Goal: Transaction & Acquisition: Obtain resource

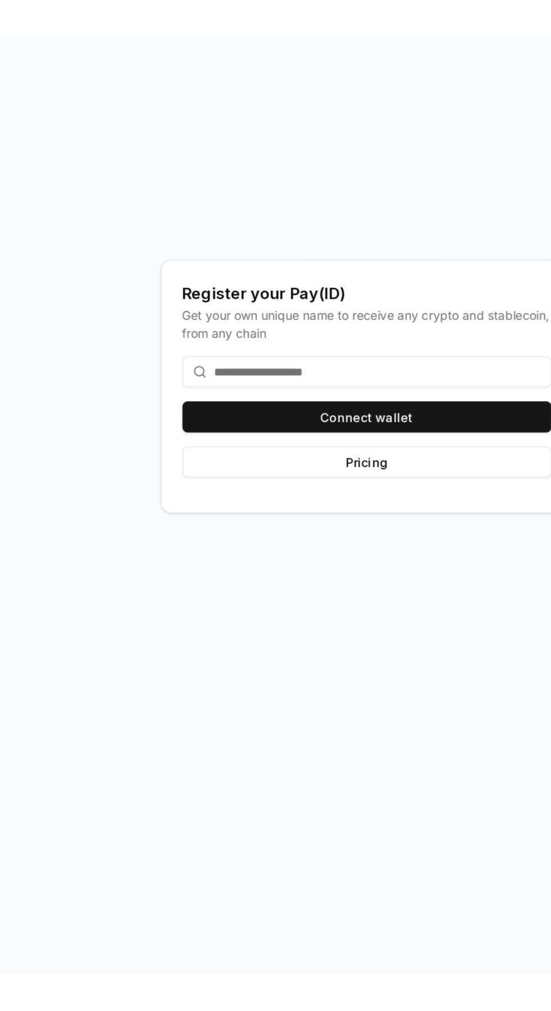
scroll to position [113, 0]
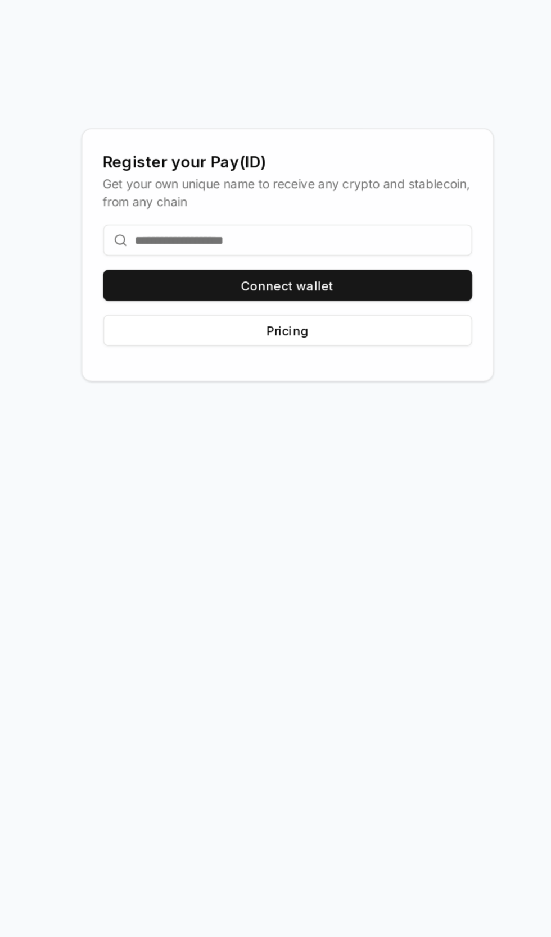
click at [240, 496] on input at bounding box center [275, 486] width 239 height 20
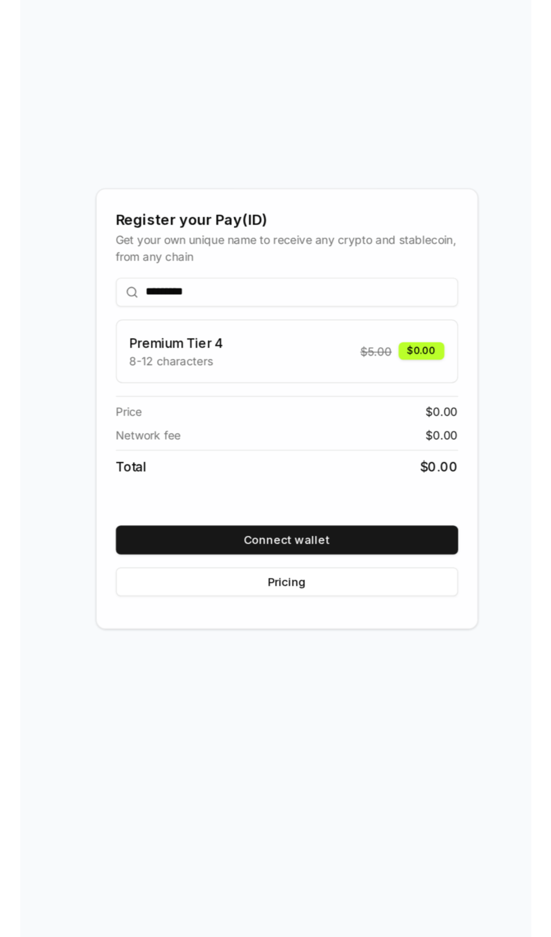
scroll to position [41, 0]
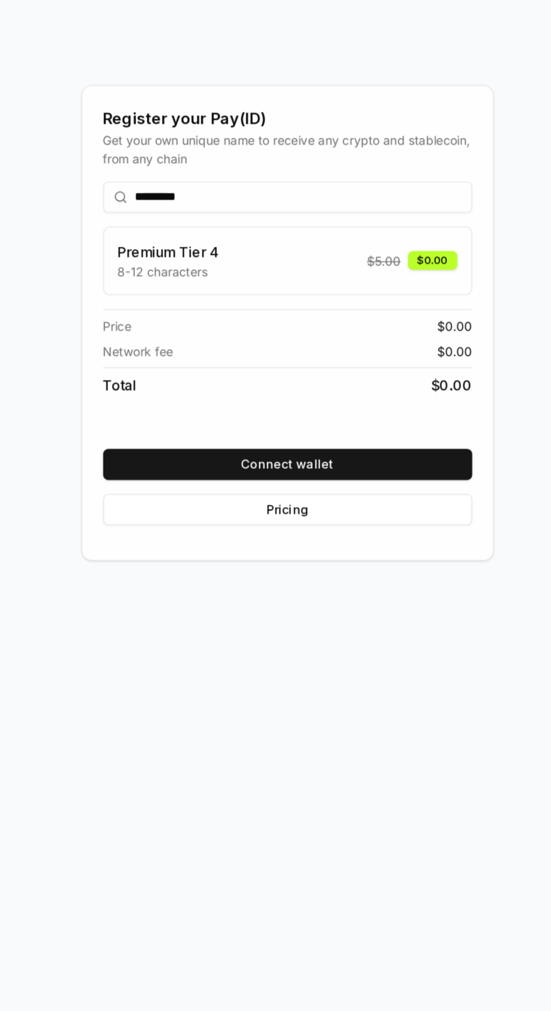
type input "*********"
click at [277, 655] on button "Connect wallet" at bounding box center [275, 644] width 239 height 20
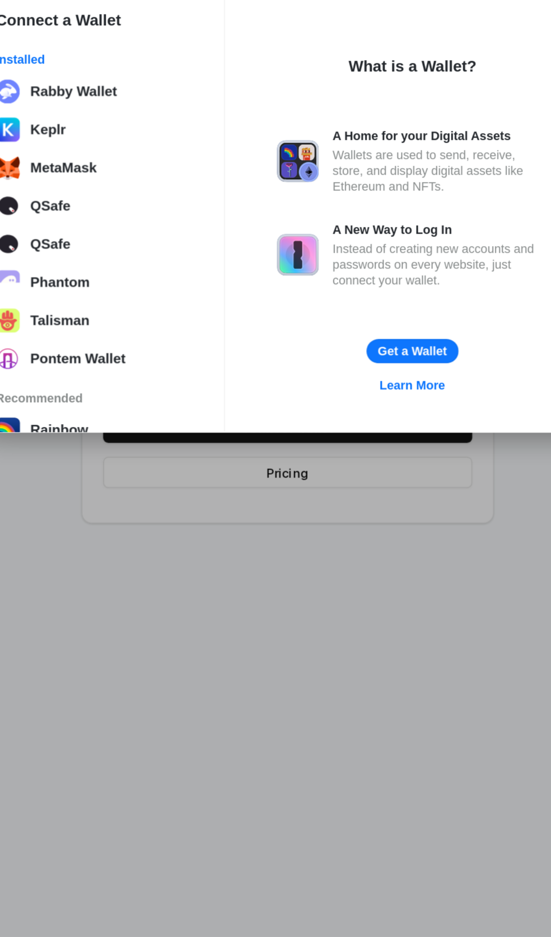
click at [133, 443] on button "MetaMask" at bounding box center [153, 439] width 141 height 22
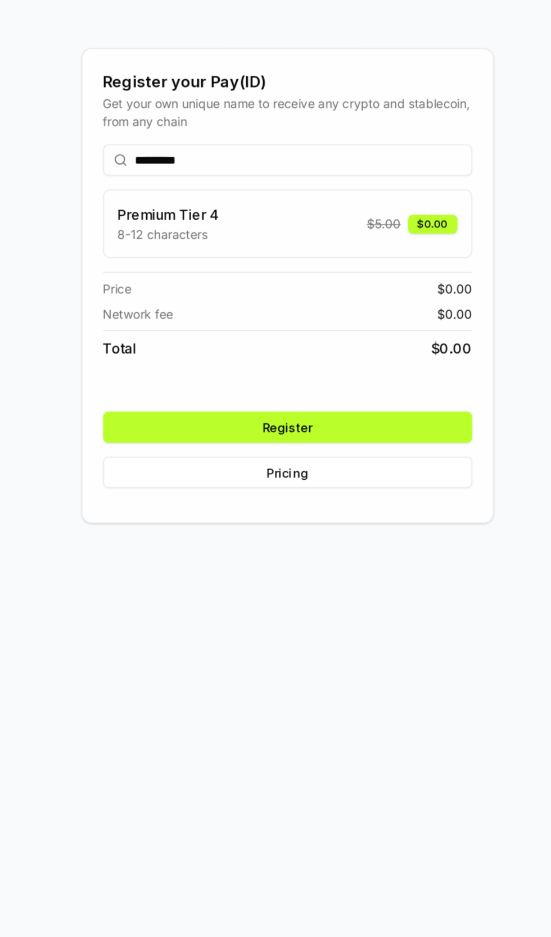
click at [279, 617] on button "Register" at bounding box center [275, 607] width 239 height 20
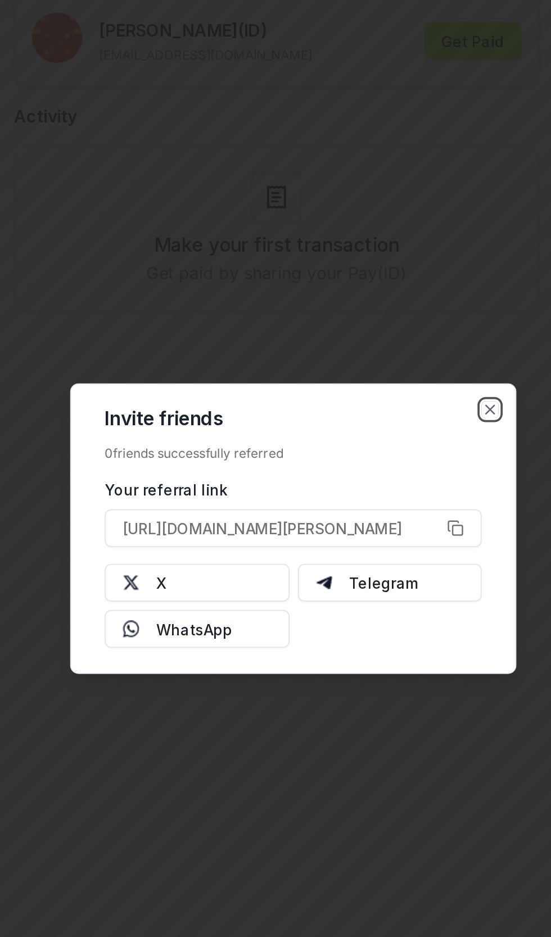
click at [389, 405] on icon "button" at bounding box center [390, 405] width 4 height 4
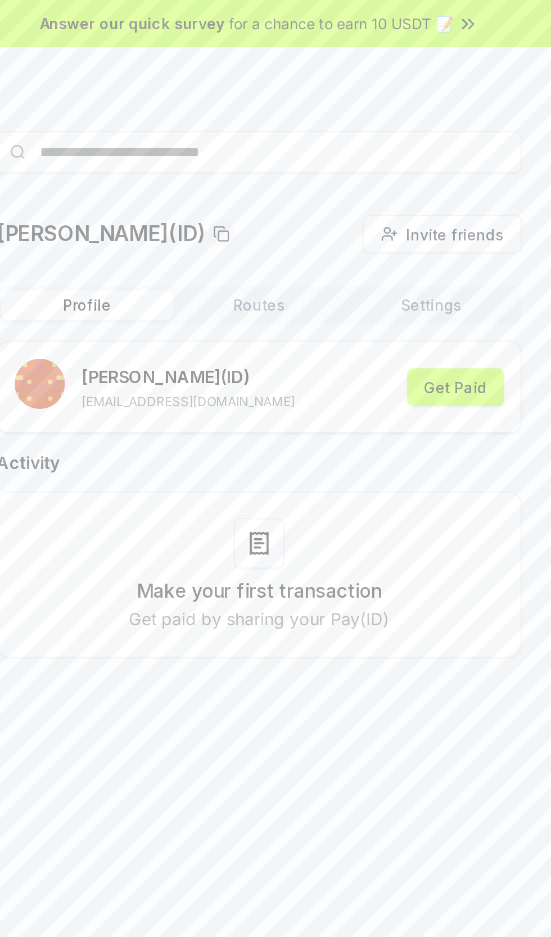
click at [283, 308] on div "Make your first transaction Get paid by sharing your Pay(ID)" at bounding box center [275, 308] width 253 height 61
click at [290, 296] on div "Make your first transaction Get paid by sharing your Pay(ID)" at bounding box center [275, 308] width 253 height 61
click at [276, 301] on div at bounding box center [275, 291] width 27 height 27
click at [389, 205] on button "Get Paid" at bounding box center [381, 207] width 52 height 20
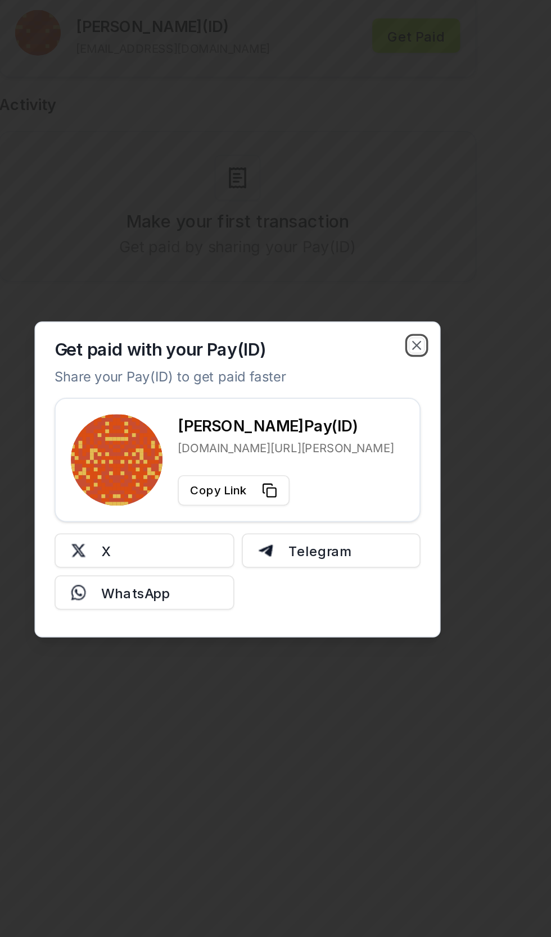
click at [384, 392] on icon "button" at bounding box center [380, 389] width 9 height 9
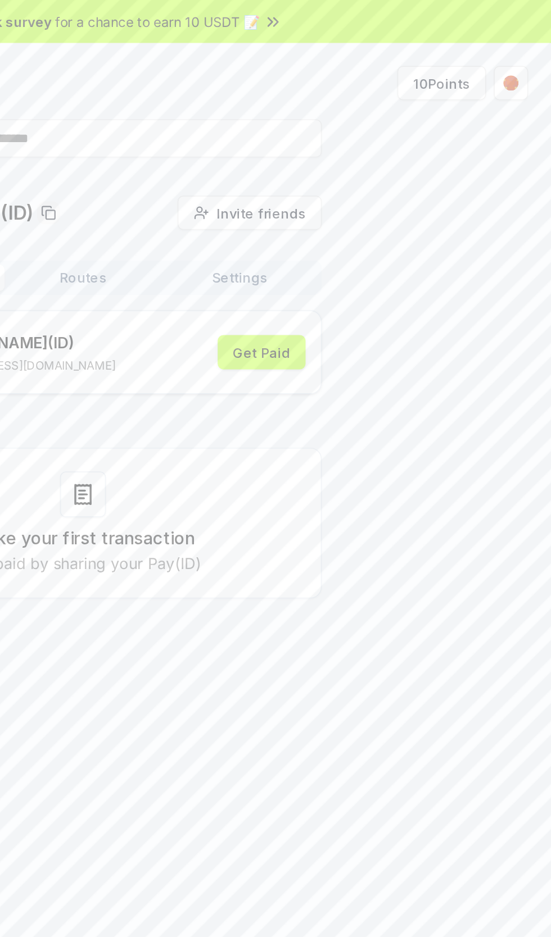
click at [530, 58] on html "Answer our quick survey for a chance to earn 10 USDT 📝 Alpha 10 Points prashant…" at bounding box center [275, 468] width 551 height 937
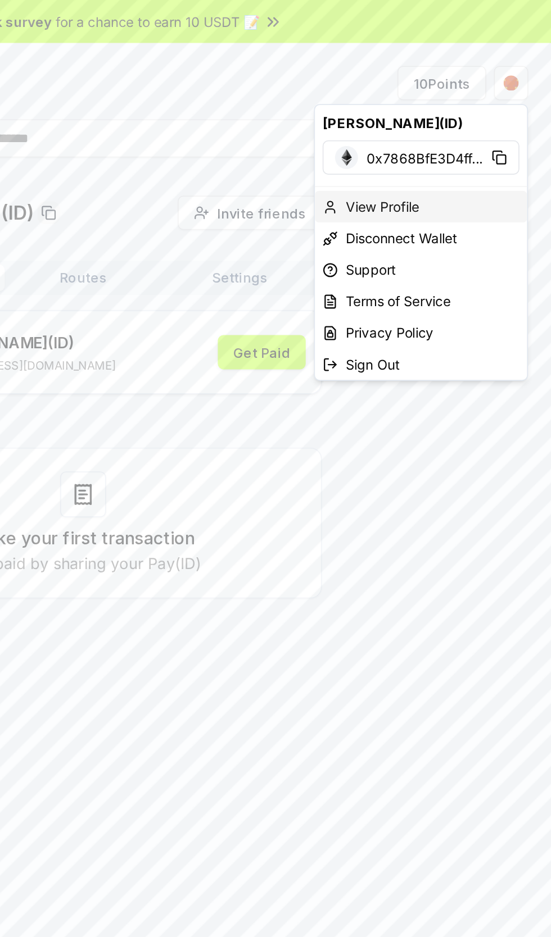
click at [459, 118] on div "View Profile" at bounding box center [474, 121] width 125 height 19
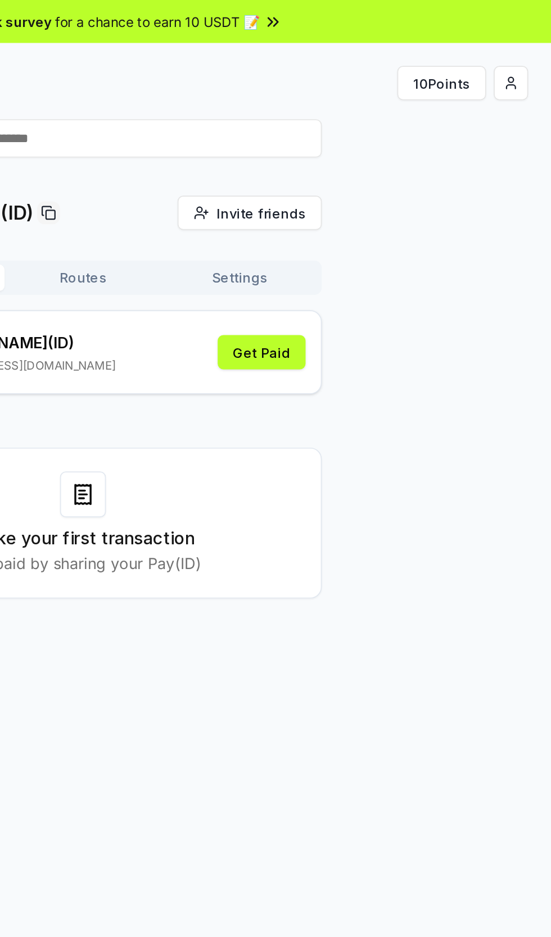
click at [526, 51] on html "Answer our quick survey for a chance to earn 10 USDT 📝 Alpha 10 Points [PERSON_…" at bounding box center [275, 468] width 551 height 937
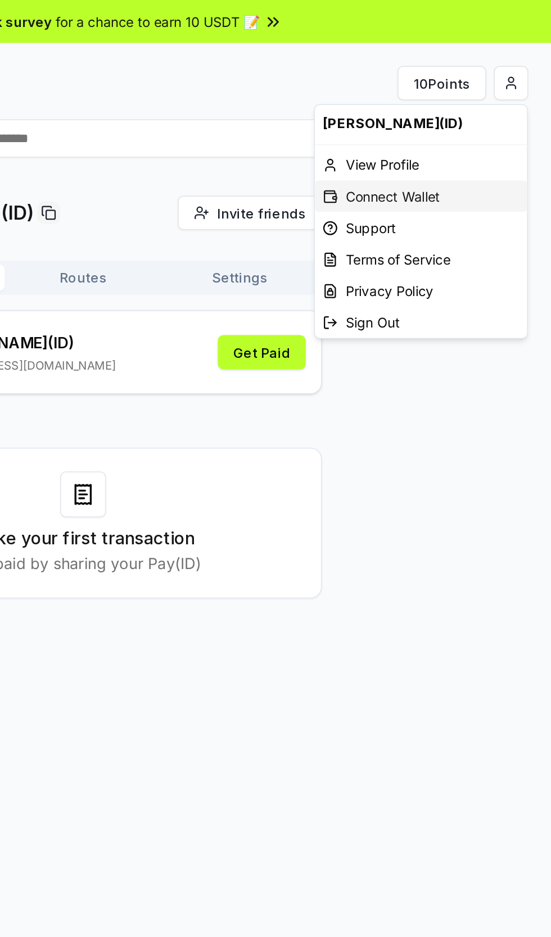
click at [479, 116] on div "Connect Wallet" at bounding box center [474, 115] width 125 height 19
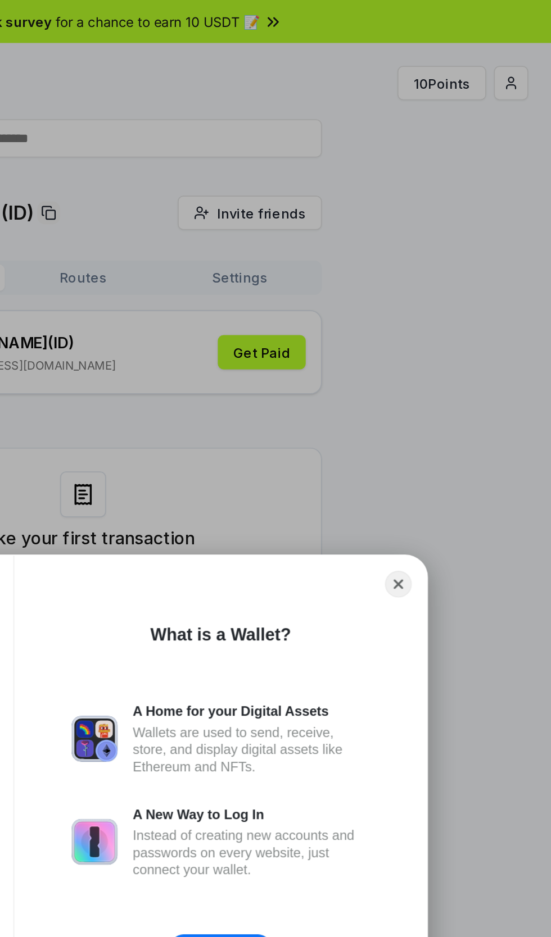
click at [417, 418] on div "A Home for your Digital Assets" at bounding box center [374, 419] width 139 height 10
click at [418, 414] on div "A Home for your Digital Assets" at bounding box center [374, 419] width 139 height 10
click at [430, 433] on div "Wallets are used to send, receive, store, and display digital assets like Ether…" at bounding box center [374, 441] width 139 height 30
click at [458, 351] on button "Close" at bounding box center [461, 344] width 16 height 16
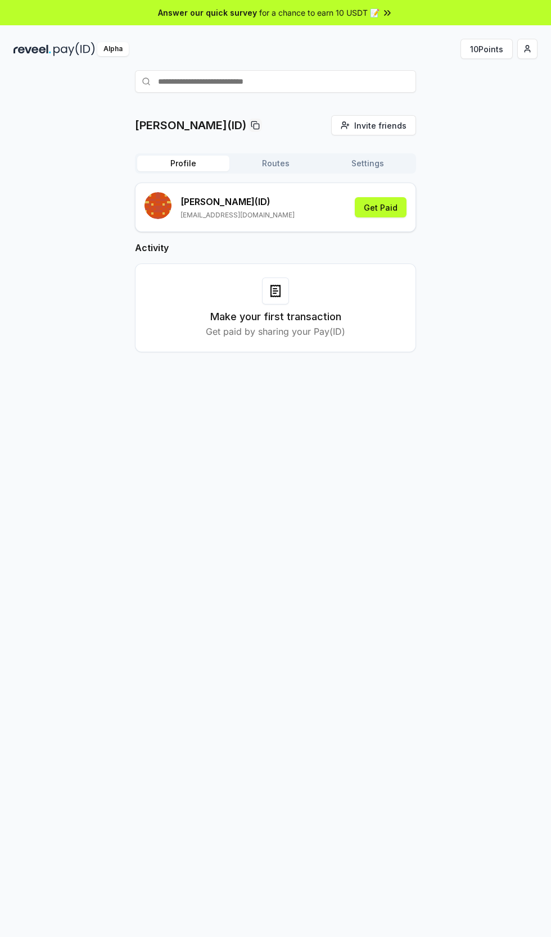
scroll to position [1, 0]
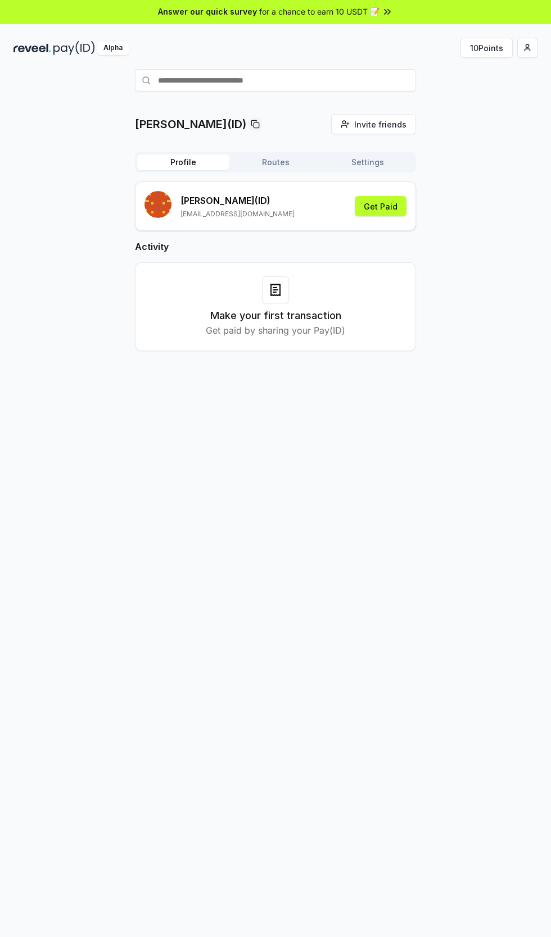
click at [523, 53] on html "Answer our quick survey for a chance to earn 10 USDT 📝 Alpha 10 Points prashant…" at bounding box center [275, 468] width 551 height 937
click at [470, 114] on div "Connect Wallet" at bounding box center [474, 114] width 125 height 19
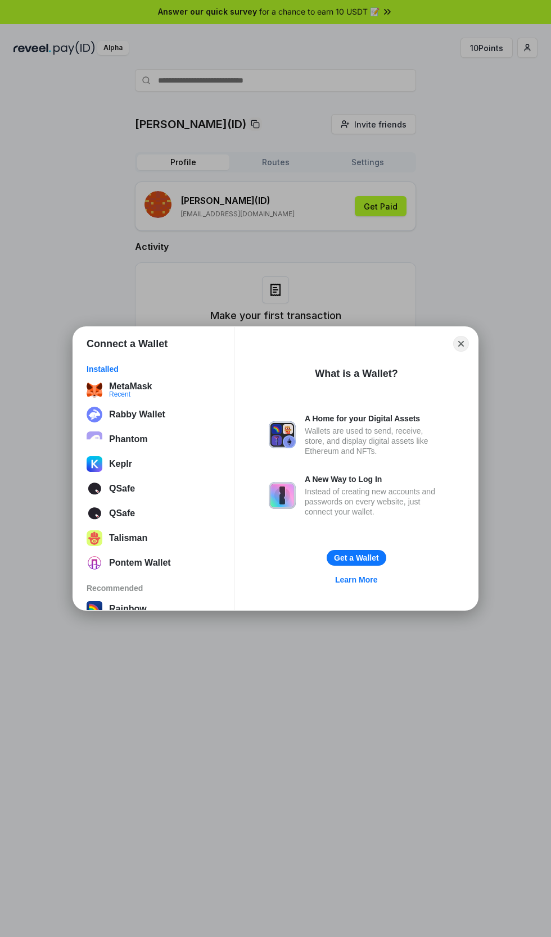
click at [137, 383] on button "MetaMask Recent" at bounding box center [153, 390] width 141 height 22
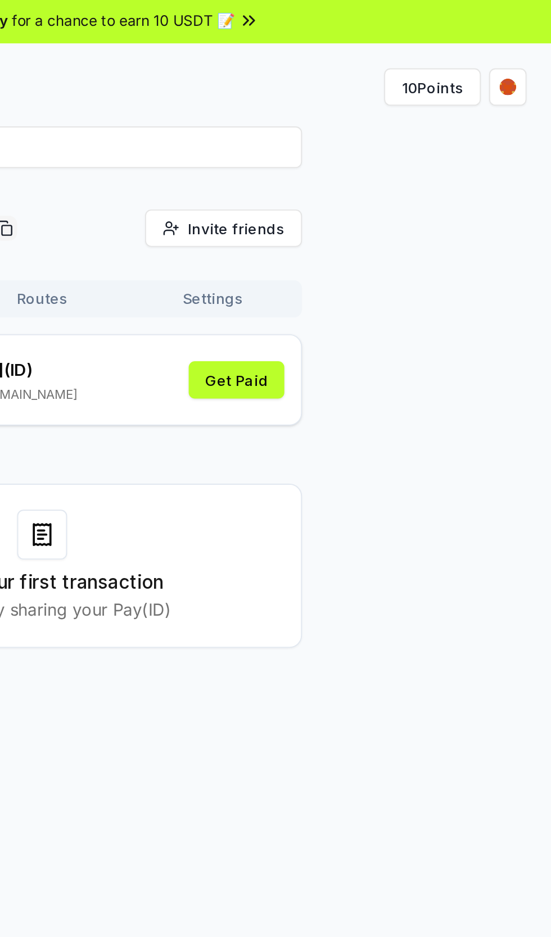
scroll to position [0, 0]
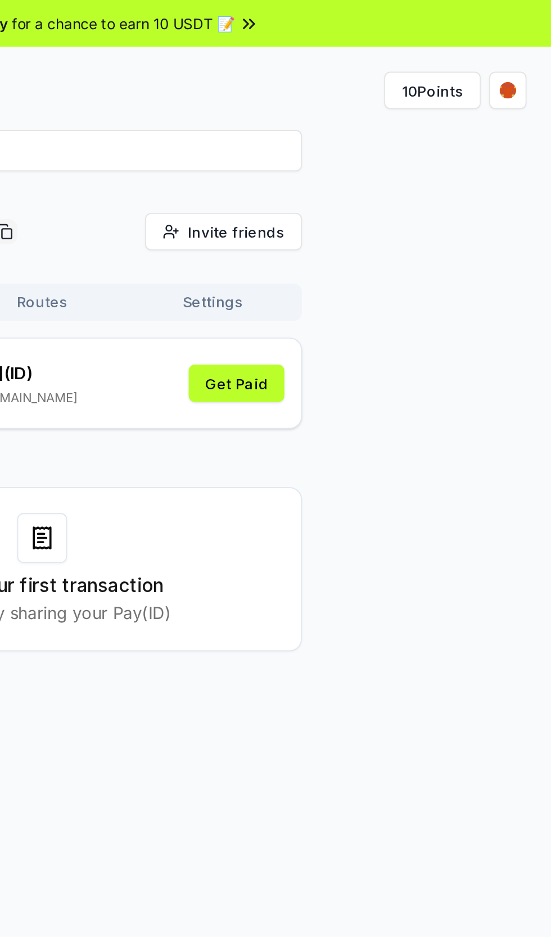
click at [528, 49] on html "Answer our quick survey for a chance to earn 10 USDT 📝 Alpha 10 Points prashant…" at bounding box center [275, 468] width 551 height 937
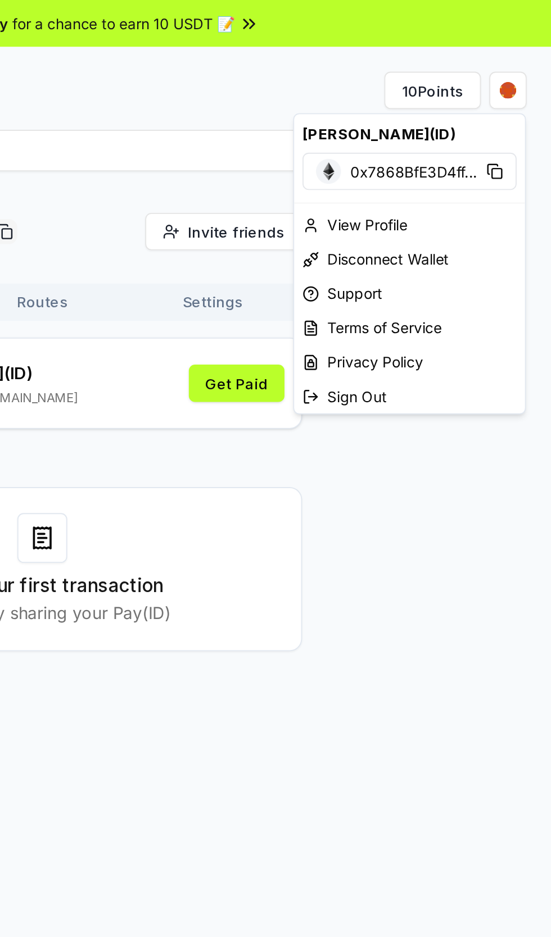
click at [523, 62] on div "[PERSON_NAME](ID)" at bounding box center [473, 72] width 125 height 21
click at [381, 19] on html "Answer our quick survey for a chance to earn 10 USDT 📝 Alpha 10 Points prashant…" at bounding box center [275, 468] width 551 height 937
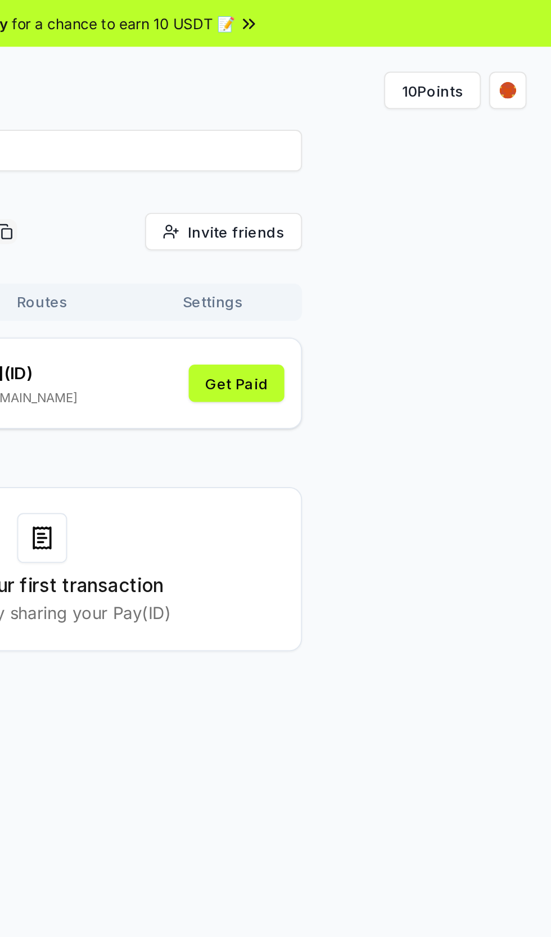
click at [378, 13] on div "for a chance to earn 10 USDT 📝" at bounding box center [326, 13] width 134 height 12
